Goal: Transaction & Acquisition: Download file/media

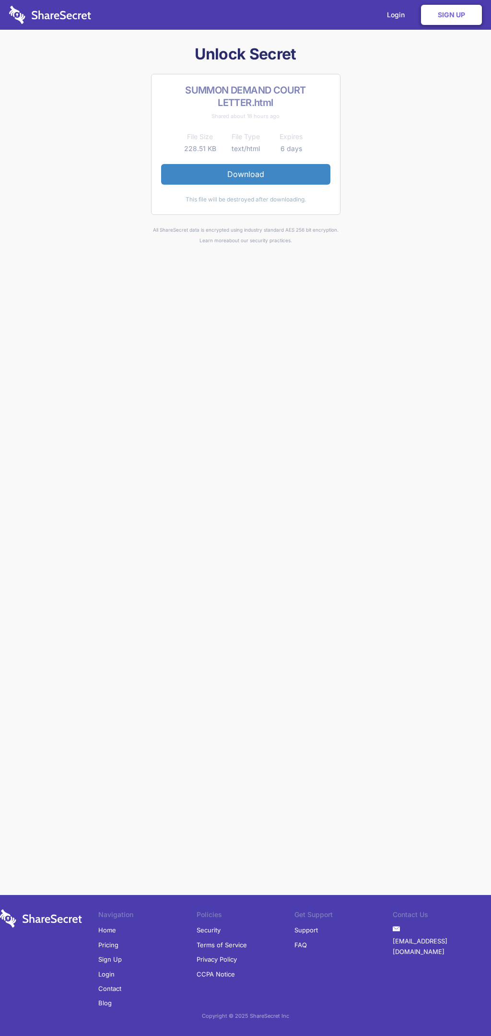
click at [246, 174] on link "Download" at bounding box center [245, 174] width 169 height 20
